Goal: Transaction & Acquisition: Purchase product/service

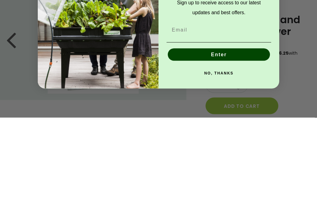
scroll to position [82, 0]
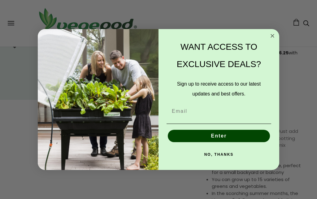
click at [231, 151] on button "NO, THANKS" at bounding box center [219, 155] width 105 height 12
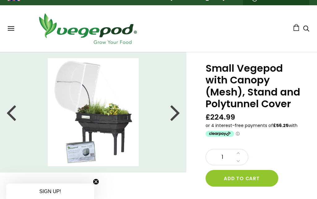
scroll to position [0, 0]
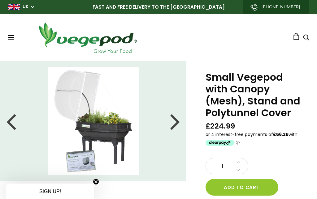
click at [13, 122] on div at bounding box center [11, 121] width 10 height 28
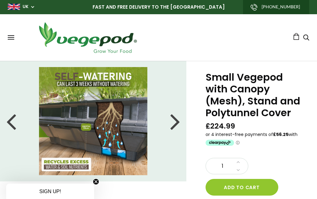
click at [11, 118] on div at bounding box center [11, 121] width 10 height 28
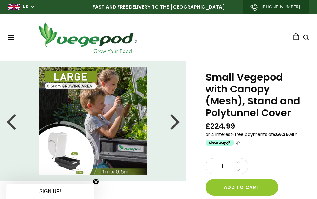
click at [12, 115] on div at bounding box center [11, 121] width 10 height 28
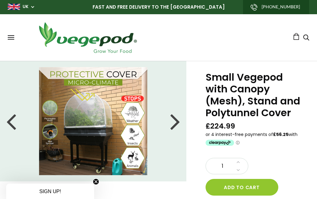
click at [12, 115] on div at bounding box center [11, 121] width 10 height 28
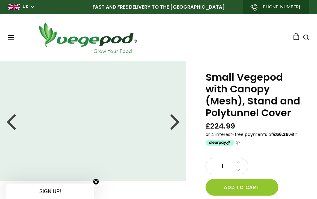
click at [12, 34] on div "Shop Vegepod Bundles Vegepods Stands & Trolleys Kitchen Garden Accessories & Ot…" at bounding box center [159, 37] width 302 height 34
click at [8, 38] on button at bounding box center [11, 37] width 7 height 5
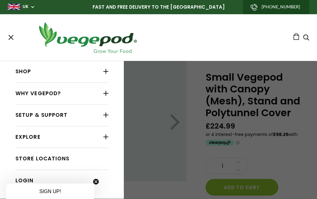
click at [23, 72] on link "Shop" at bounding box center [61, 72] width 93 height 12
